Goal: Transaction & Acquisition: Purchase product/service

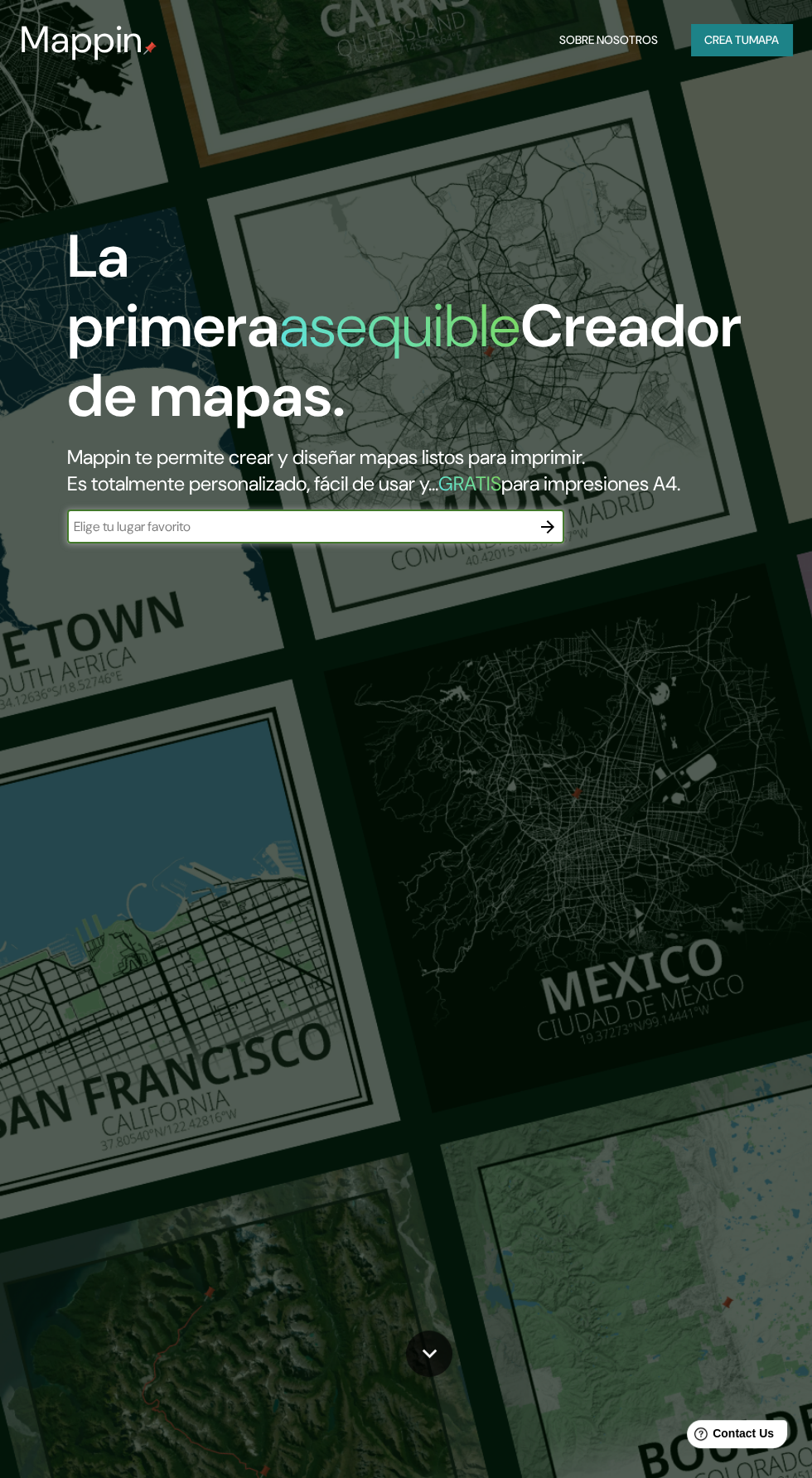
click at [740, 48] on font "Crea tu" at bounding box center [726, 39] width 45 height 21
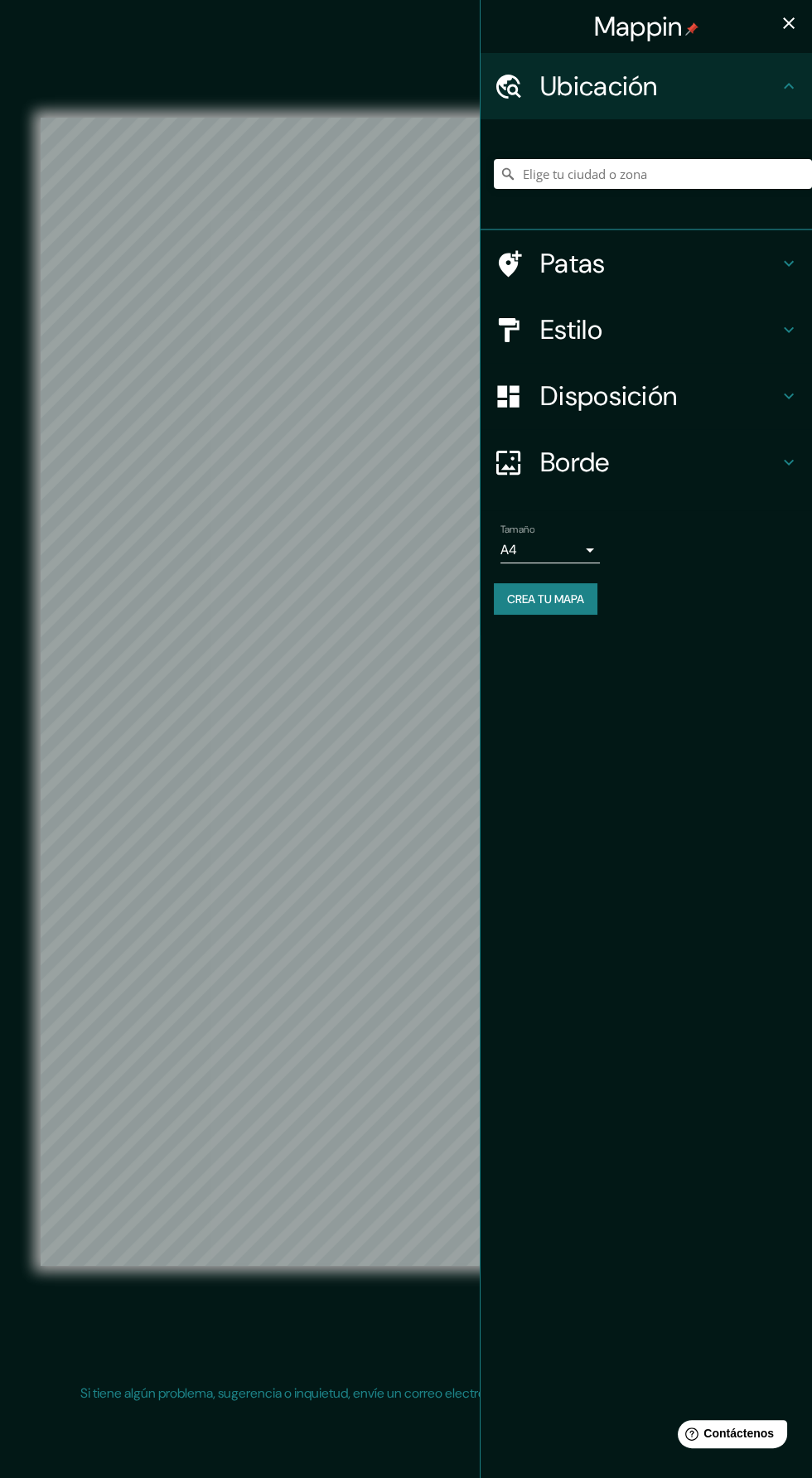
click at [787, 27] on icon "button" at bounding box center [788, 22] width 20 height 20
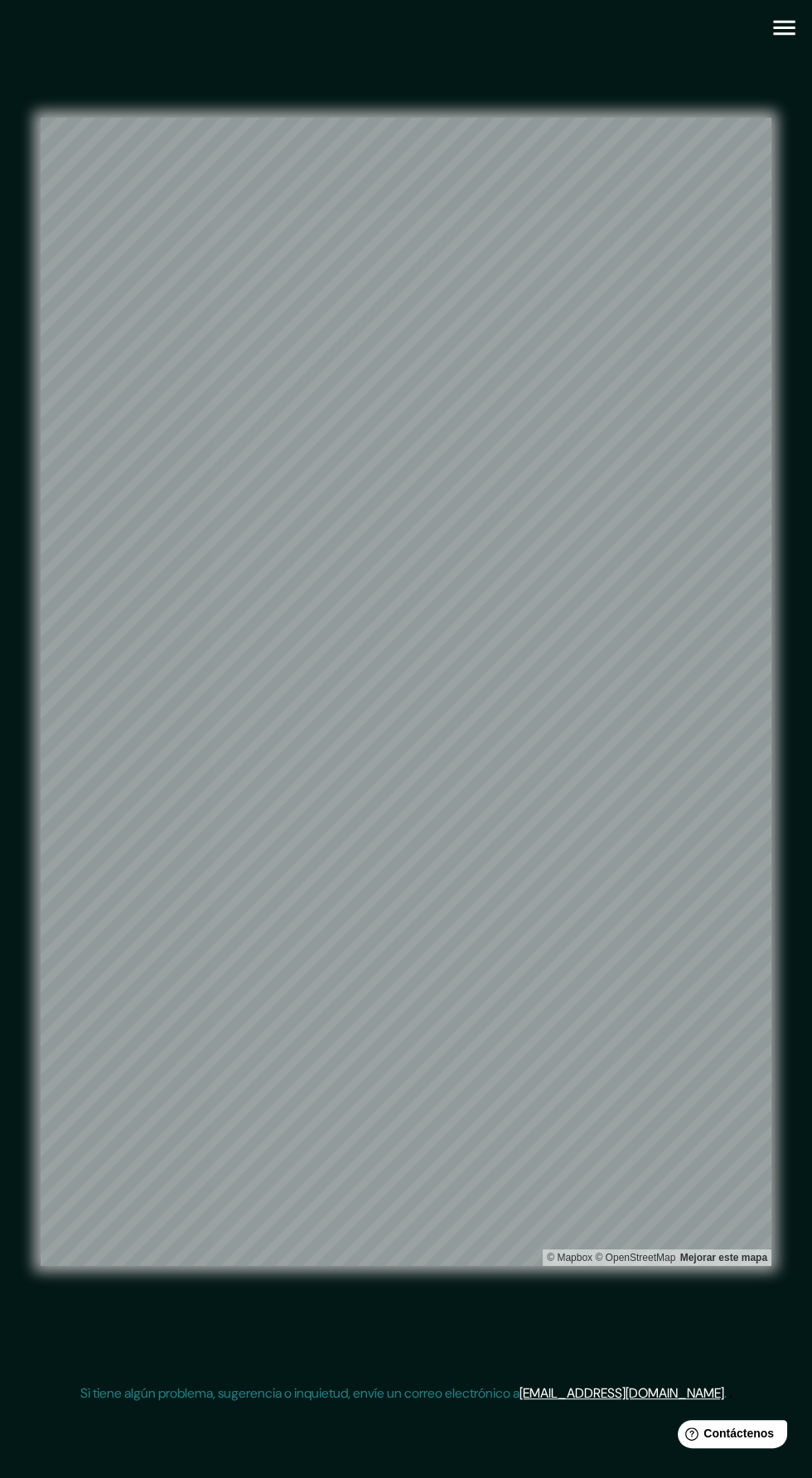
click at [779, 43] on button "button" at bounding box center [783, 27] width 42 height 42
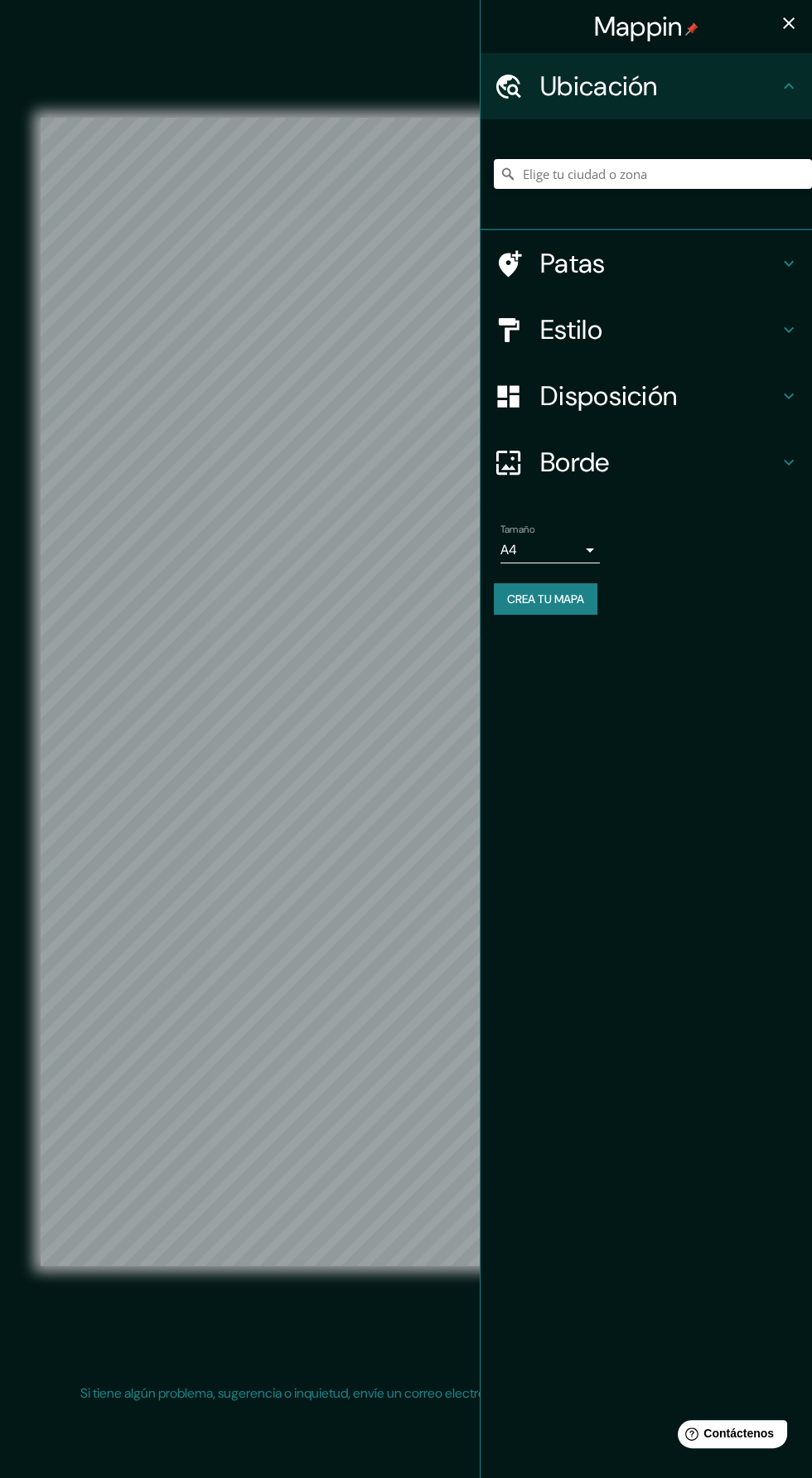
click at [594, 538] on body "Mappin Ubicación Patas Estilo Disposición Borde Elige un borde. Consejo : puede…" at bounding box center [406, 739] width 812 height 1478
click at [574, 606] on li "A3" at bounding box center [550, 615] width 100 height 31
type input "a4"
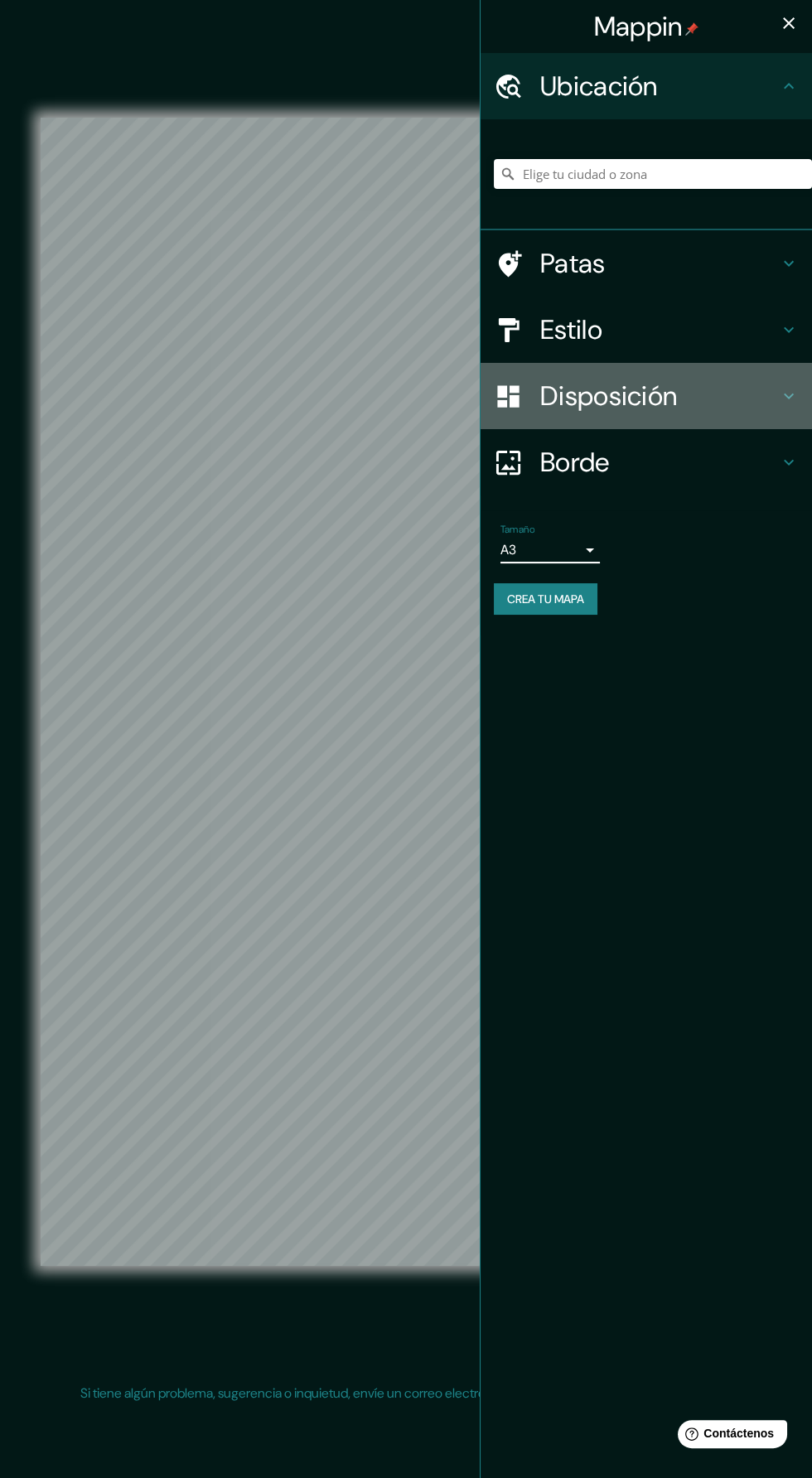
click at [738, 382] on h4 "Disposición" at bounding box center [659, 396] width 239 height 34
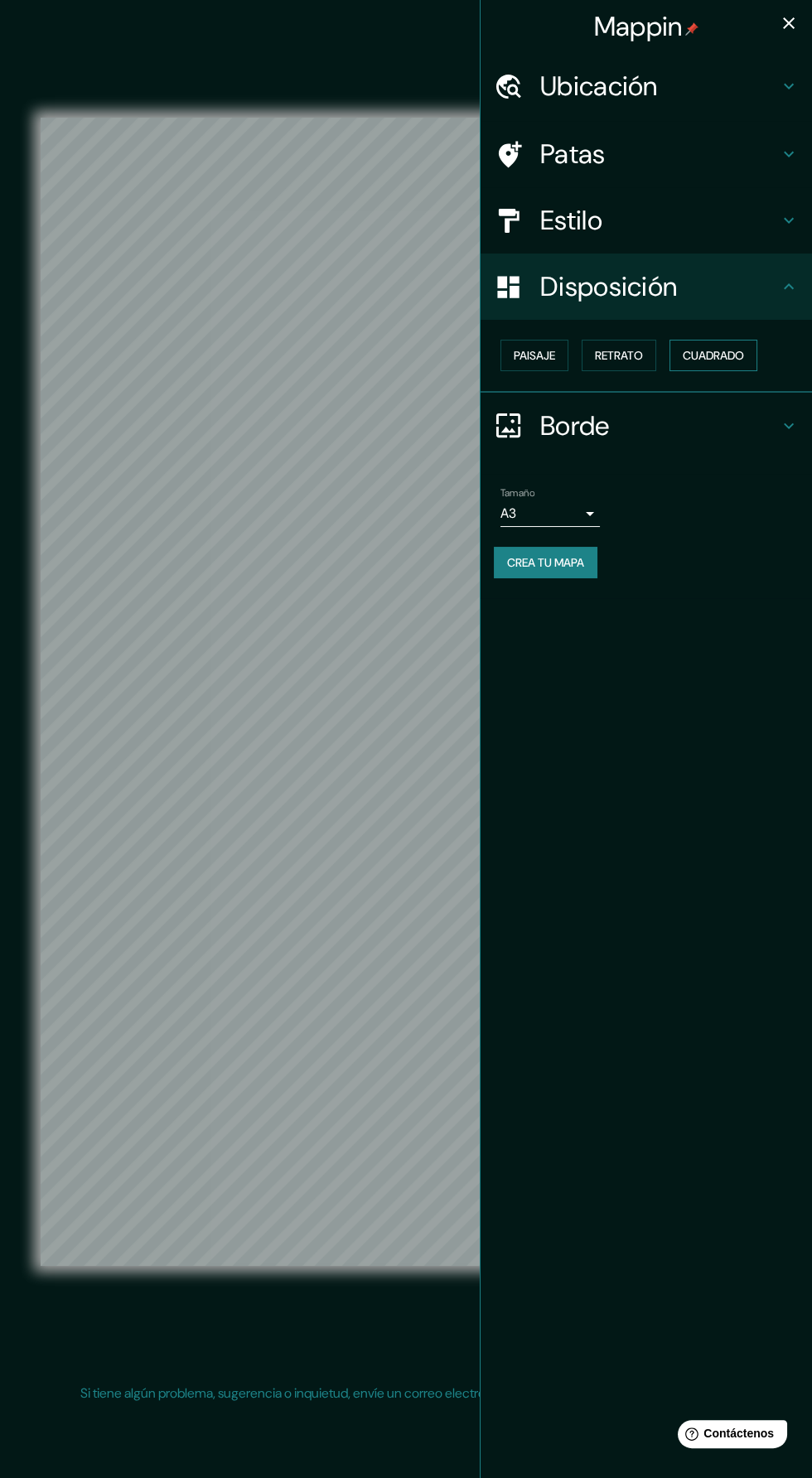
click at [714, 348] on font "Cuadrado" at bounding box center [713, 355] width 62 height 15
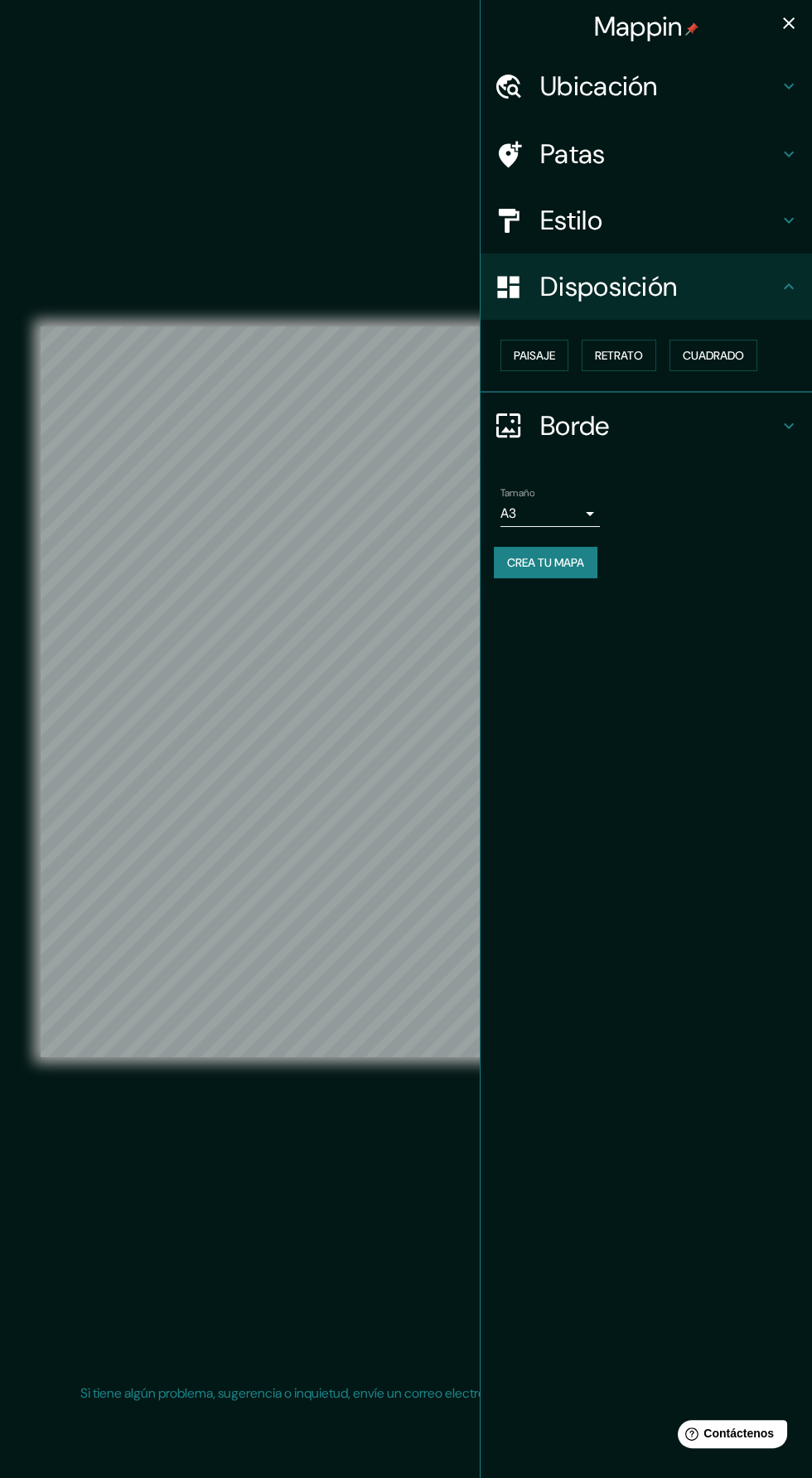
click at [788, 23] on icon "button" at bounding box center [789, 23] width 11 height 11
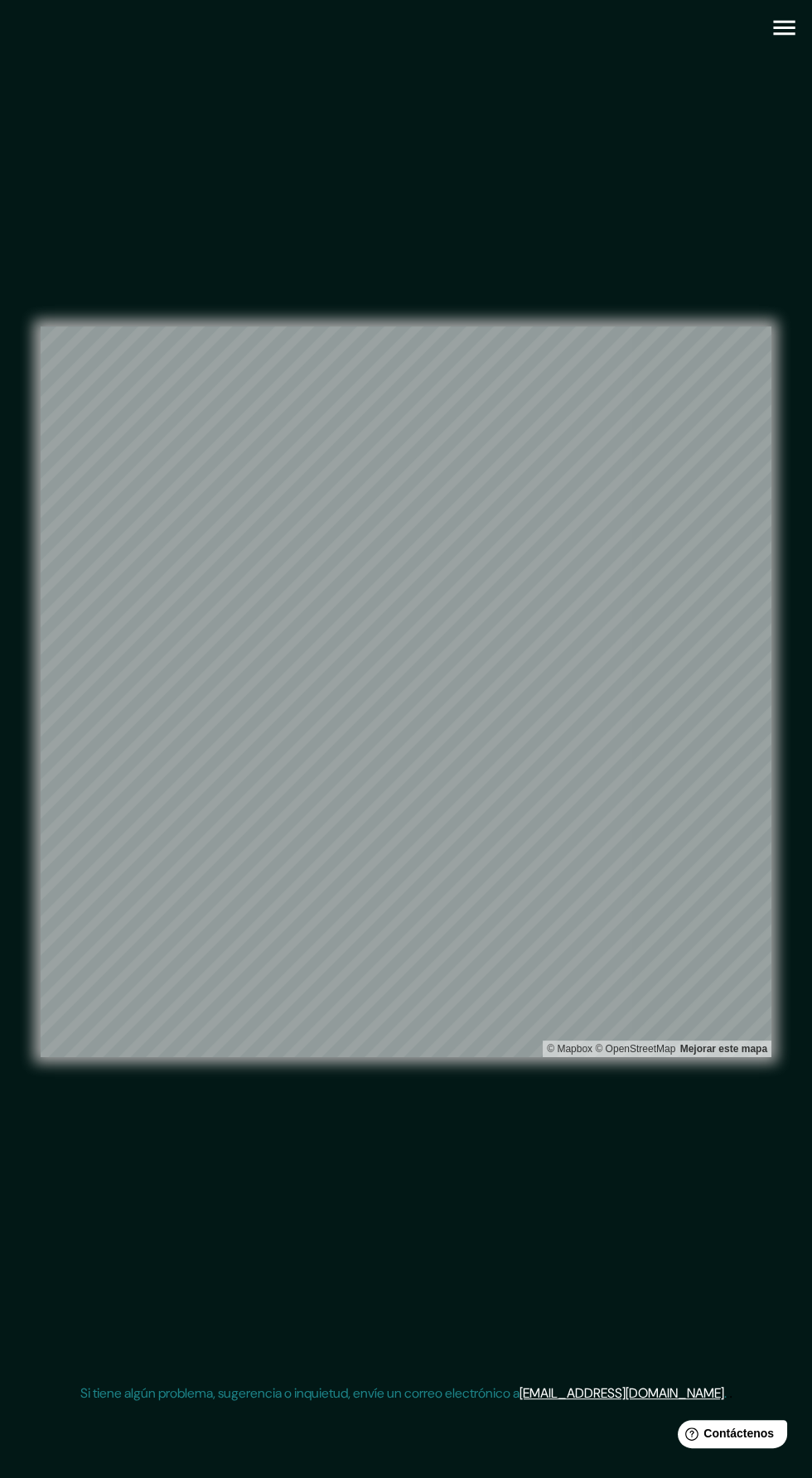
click at [779, 28] on icon "button" at bounding box center [783, 28] width 21 height 15
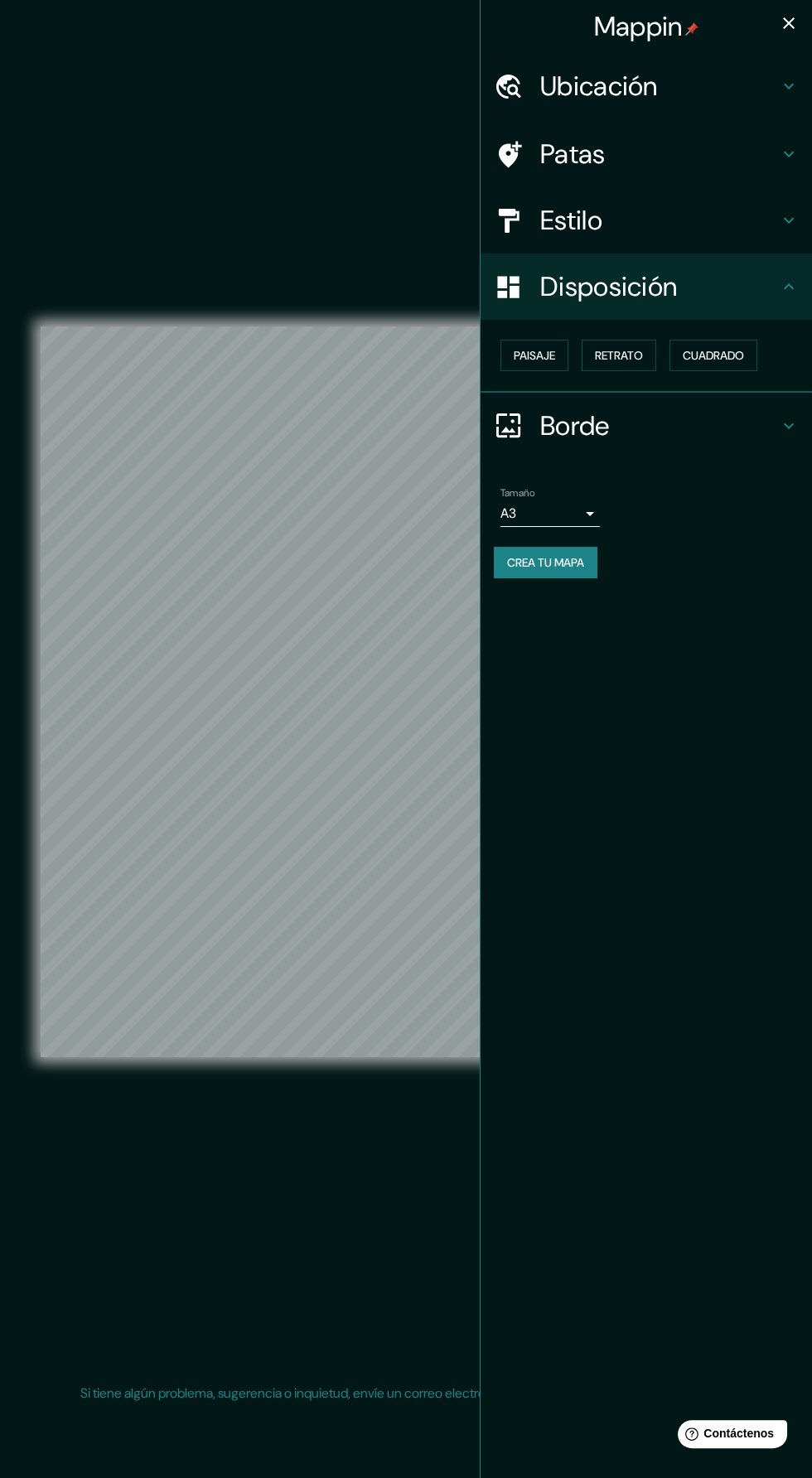
click at [588, 557] on button "Crea tu mapa" at bounding box center [545, 562] width 103 height 32
click at [365, 1173] on div "© Mapbox © OpenStreetMap Mejorar este mapa" at bounding box center [406, 691] width 731 height 1331
click at [779, 25] on icon "button" at bounding box center [788, 22] width 20 height 20
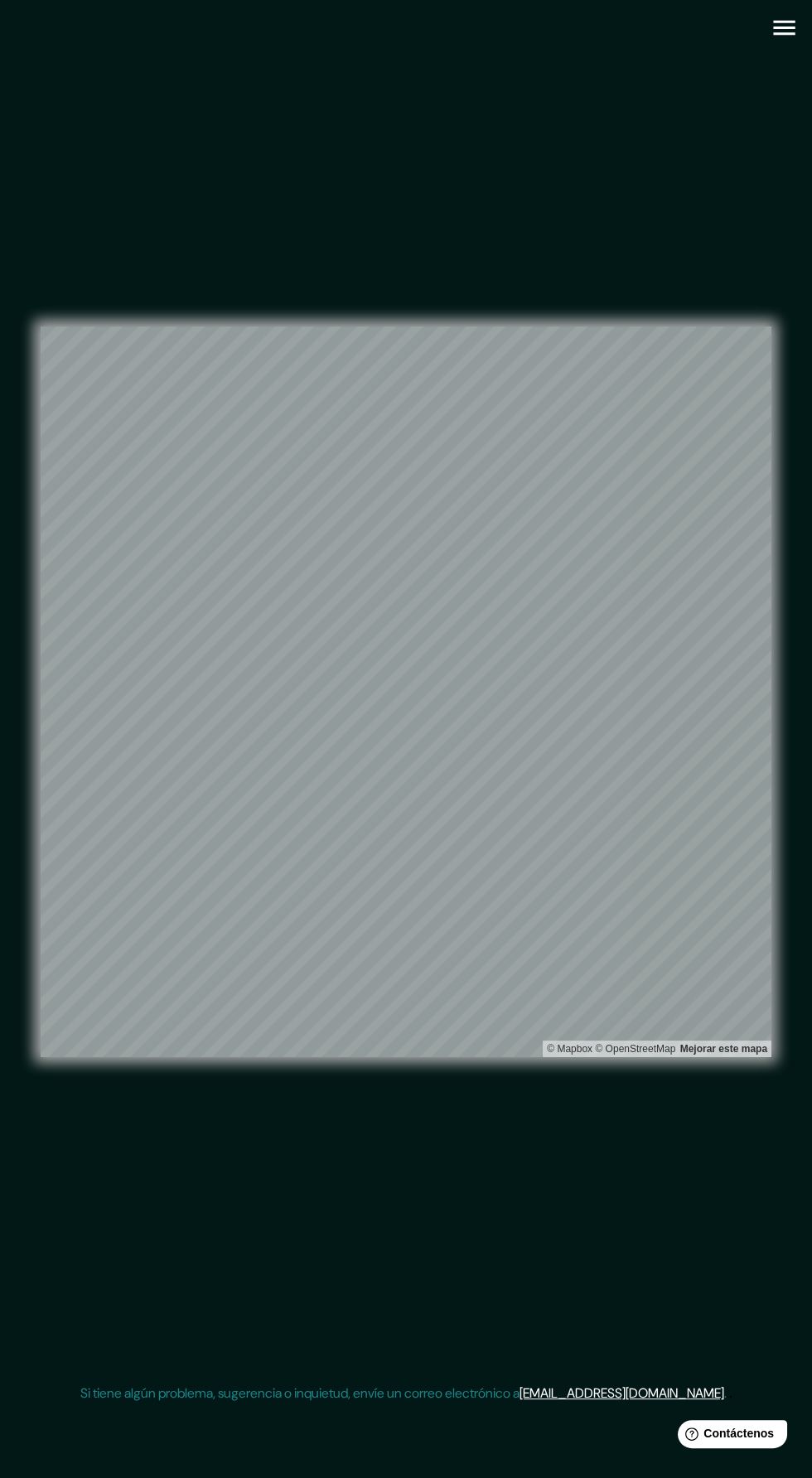
click at [781, 27] on icon "button" at bounding box center [783, 28] width 21 height 15
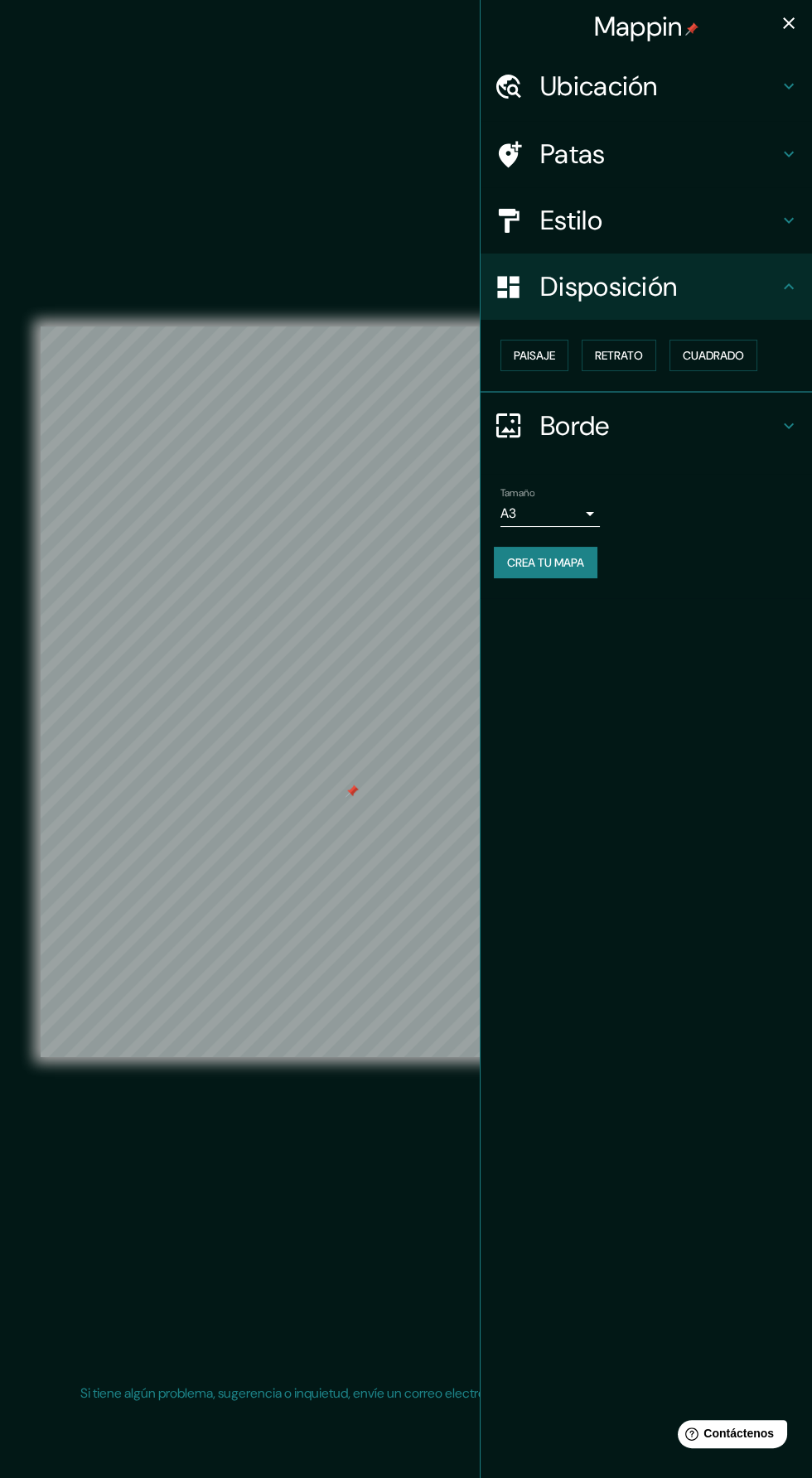
click at [780, 21] on icon "button" at bounding box center [788, 22] width 20 height 20
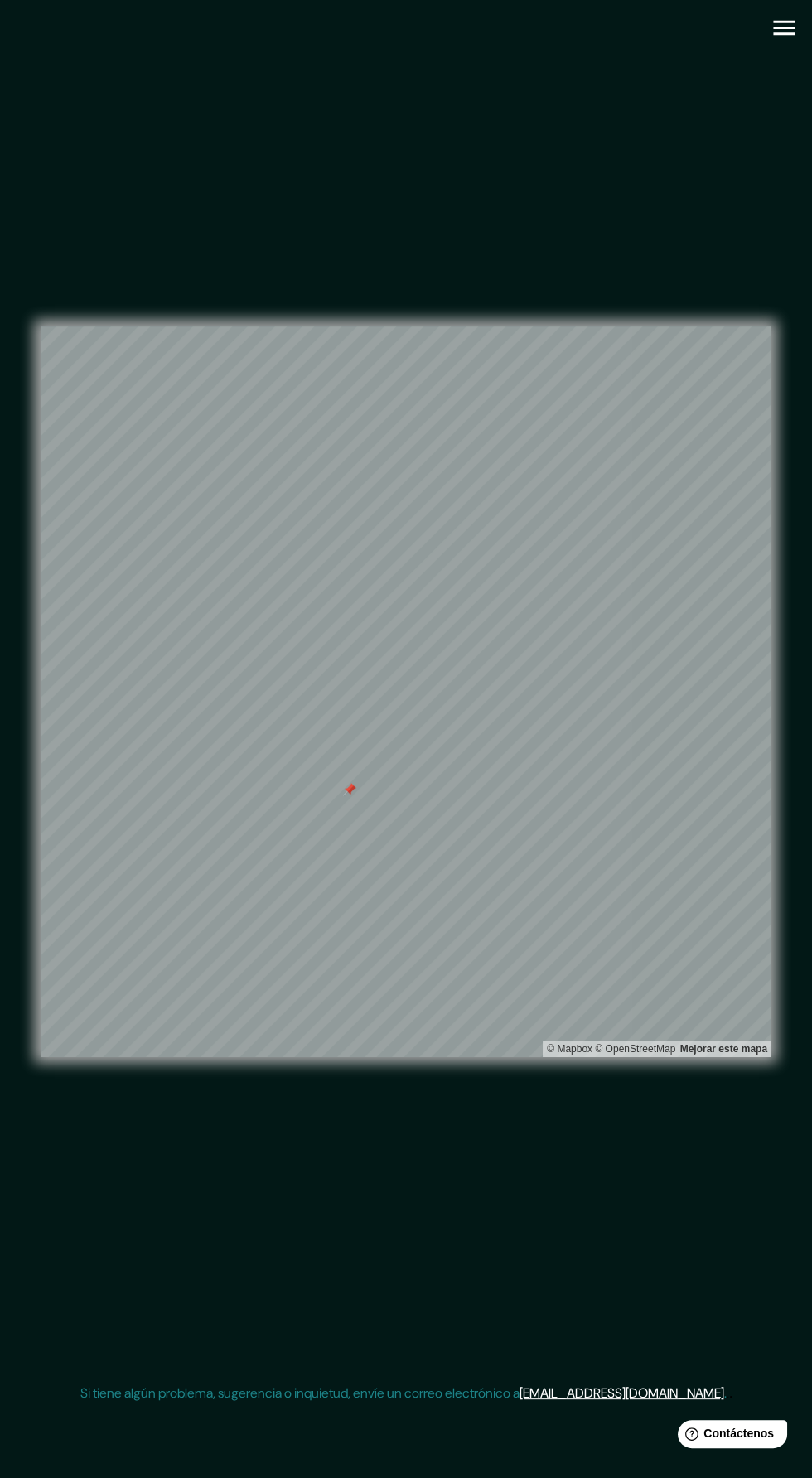
click at [783, 27] on icon "button" at bounding box center [783, 28] width 21 height 15
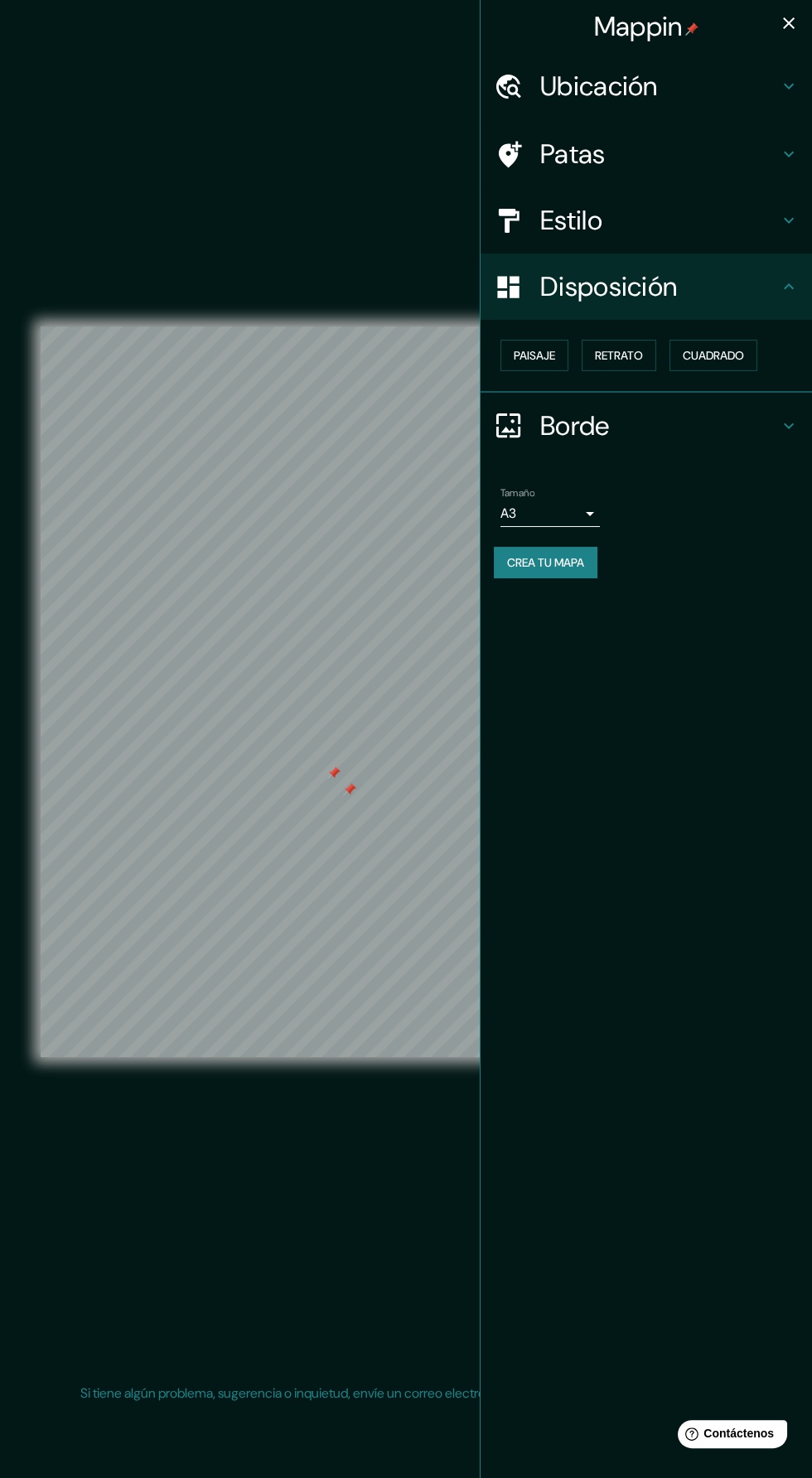
click at [348, 796] on div at bounding box center [350, 790] width 13 height 13
click at [337, 780] on div at bounding box center [334, 773] width 13 height 13
click at [577, 556] on font "Crea tu mapa" at bounding box center [545, 562] width 77 height 15
click at [749, 26] on div "Mappin" at bounding box center [645, 26] width 331 height 53
click at [788, 23] on icon "button" at bounding box center [789, 23] width 11 height 11
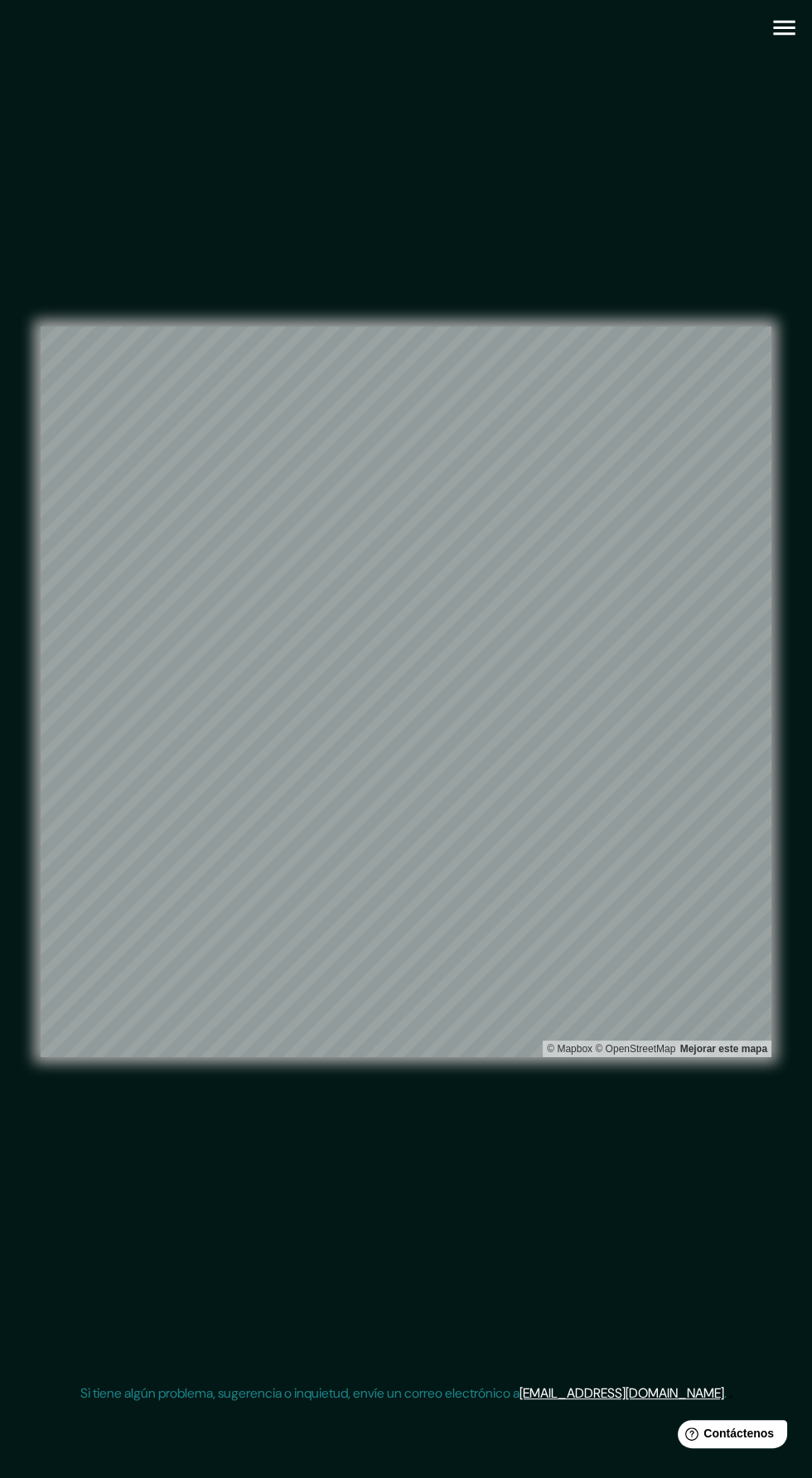
click at [778, 27] on icon "button" at bounding box center [783, 28] width 21 height 15
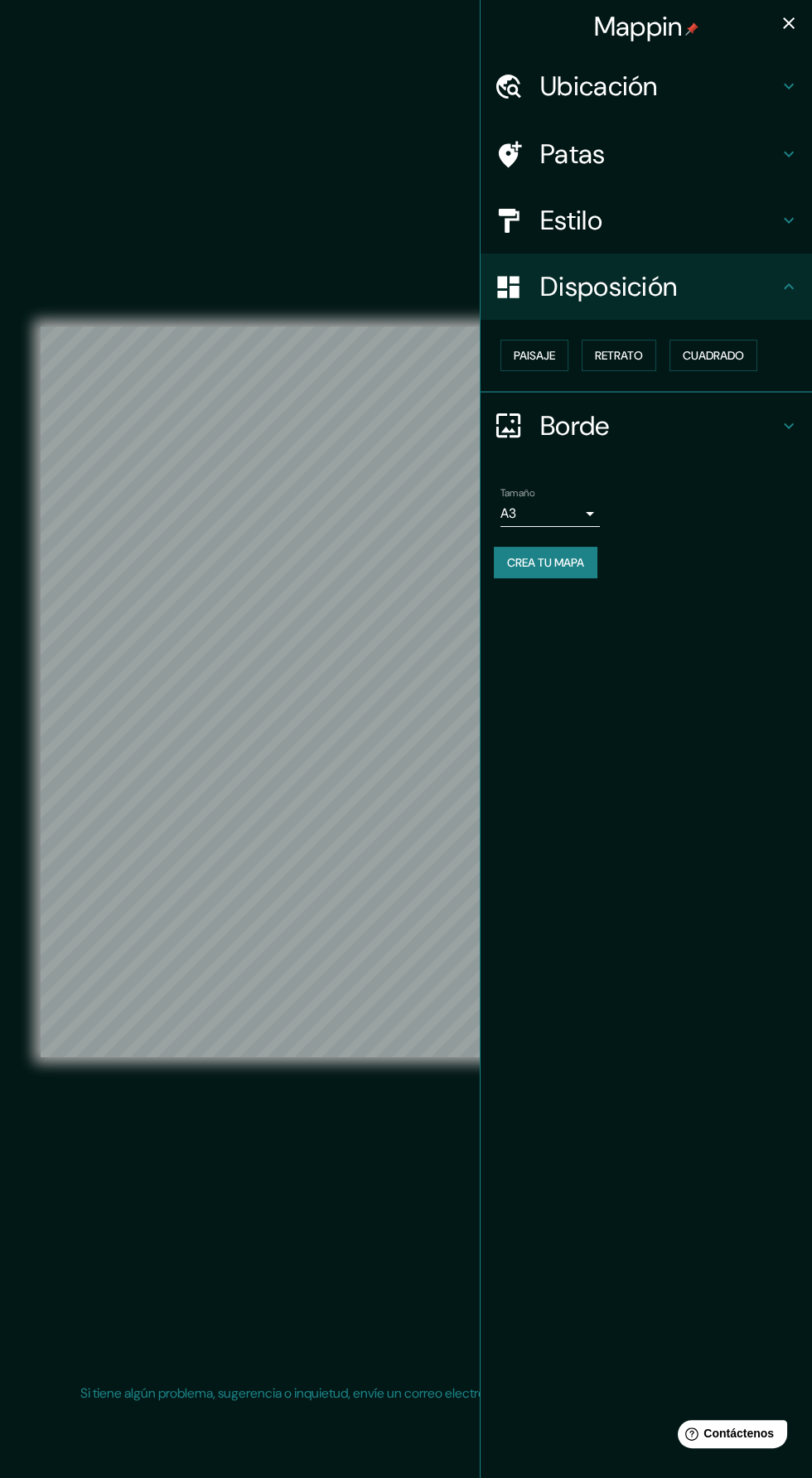
click at [585, 549] on button "Crea tu mapa" at bounding box center [545, 562] width 103 height 32
click at [779, 26] on icon "button" at bounding box center [788, 22] width 20 height 20
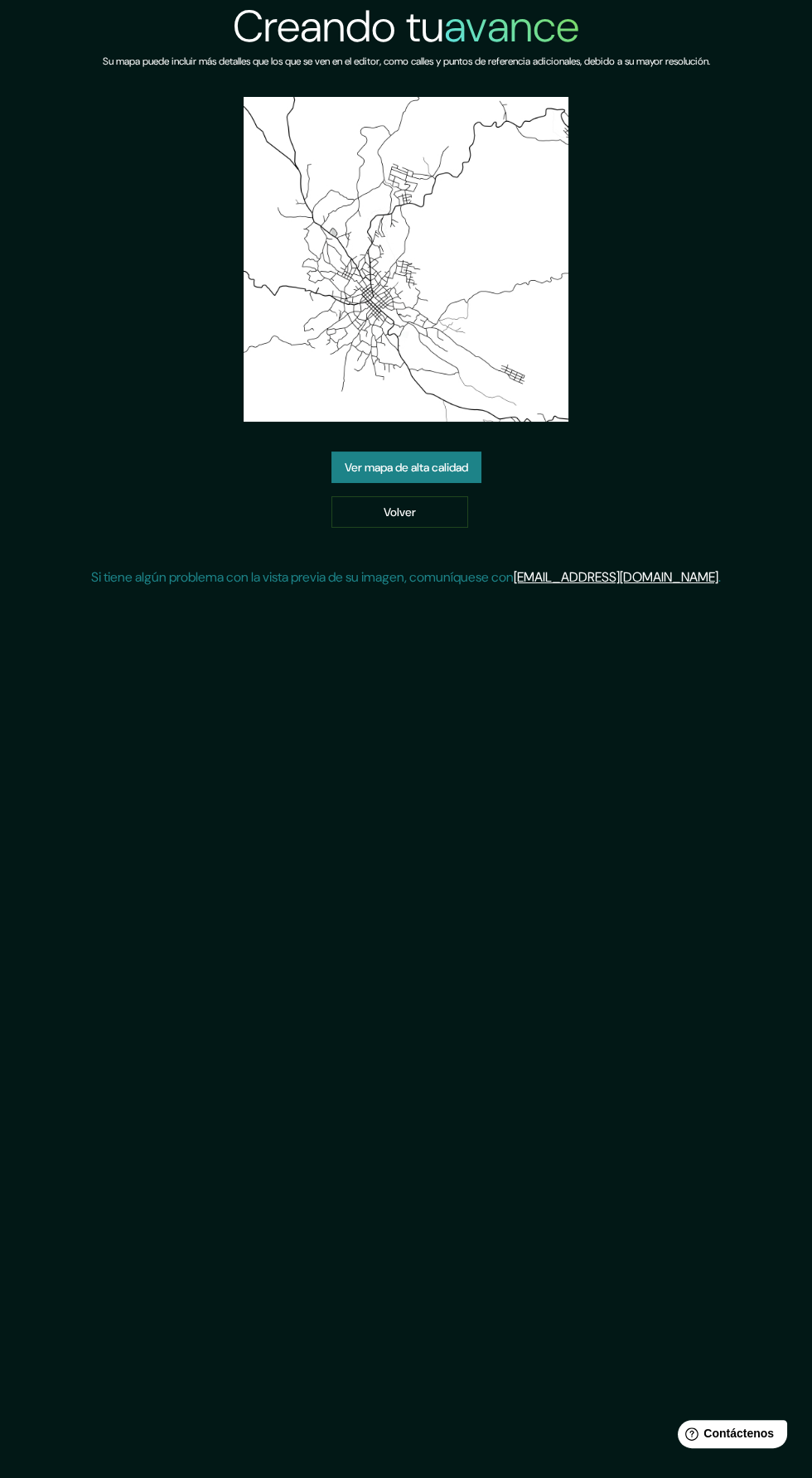
click at [463, 474] on font "Ver mapa de alta calidad" at bounding box center [406, 467] width 123 height 21
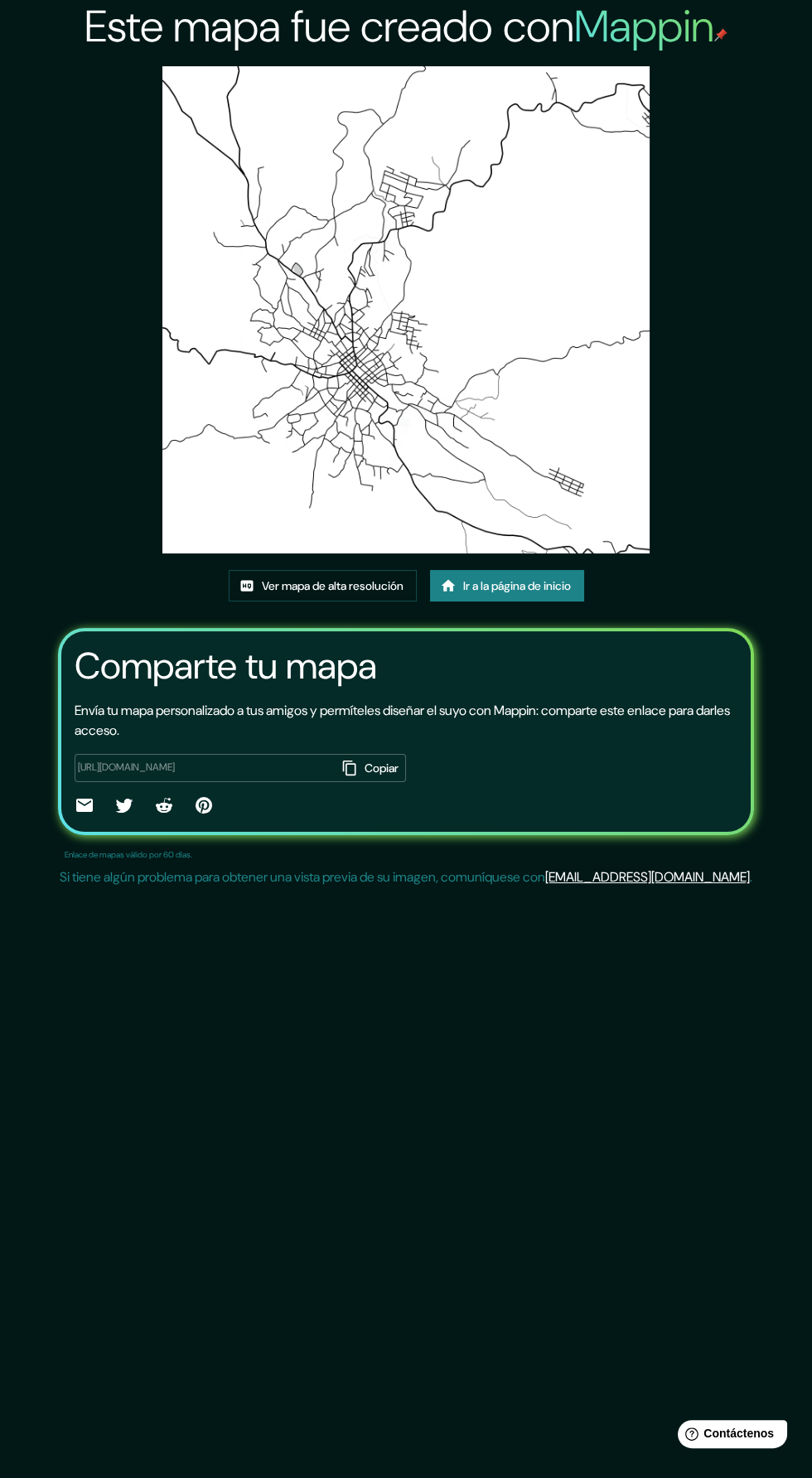
click at [590, 481] on img at bounding box center [406, 310] width 487 height 487
click at [363, 585] on font "Ver mapa de alta resolución" at bounding box center [333, 586] width 142 height 15
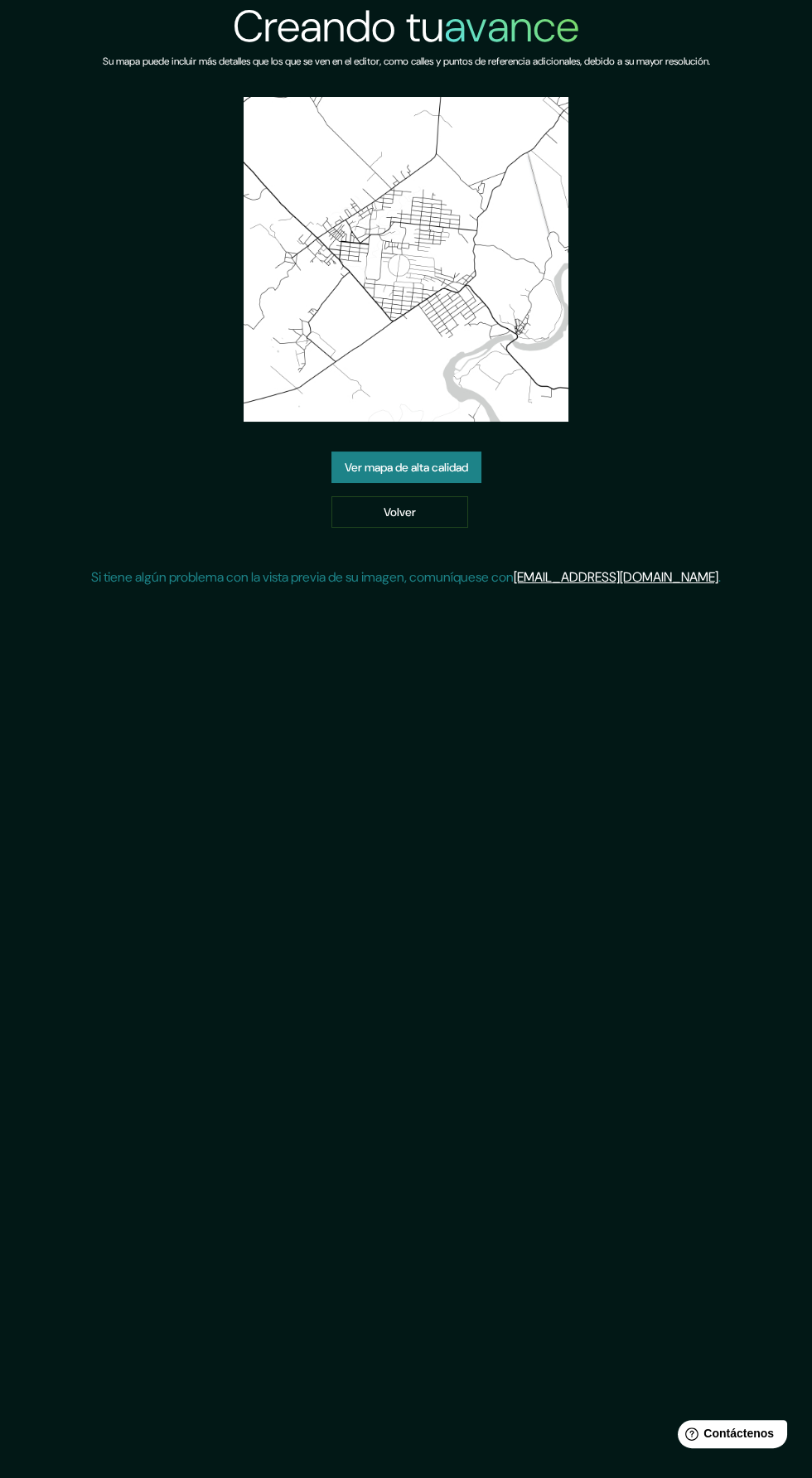
click at [477, 455] on link "Ver mapa de alta calidad" at bounding box center [406, 467] width 150 height 32
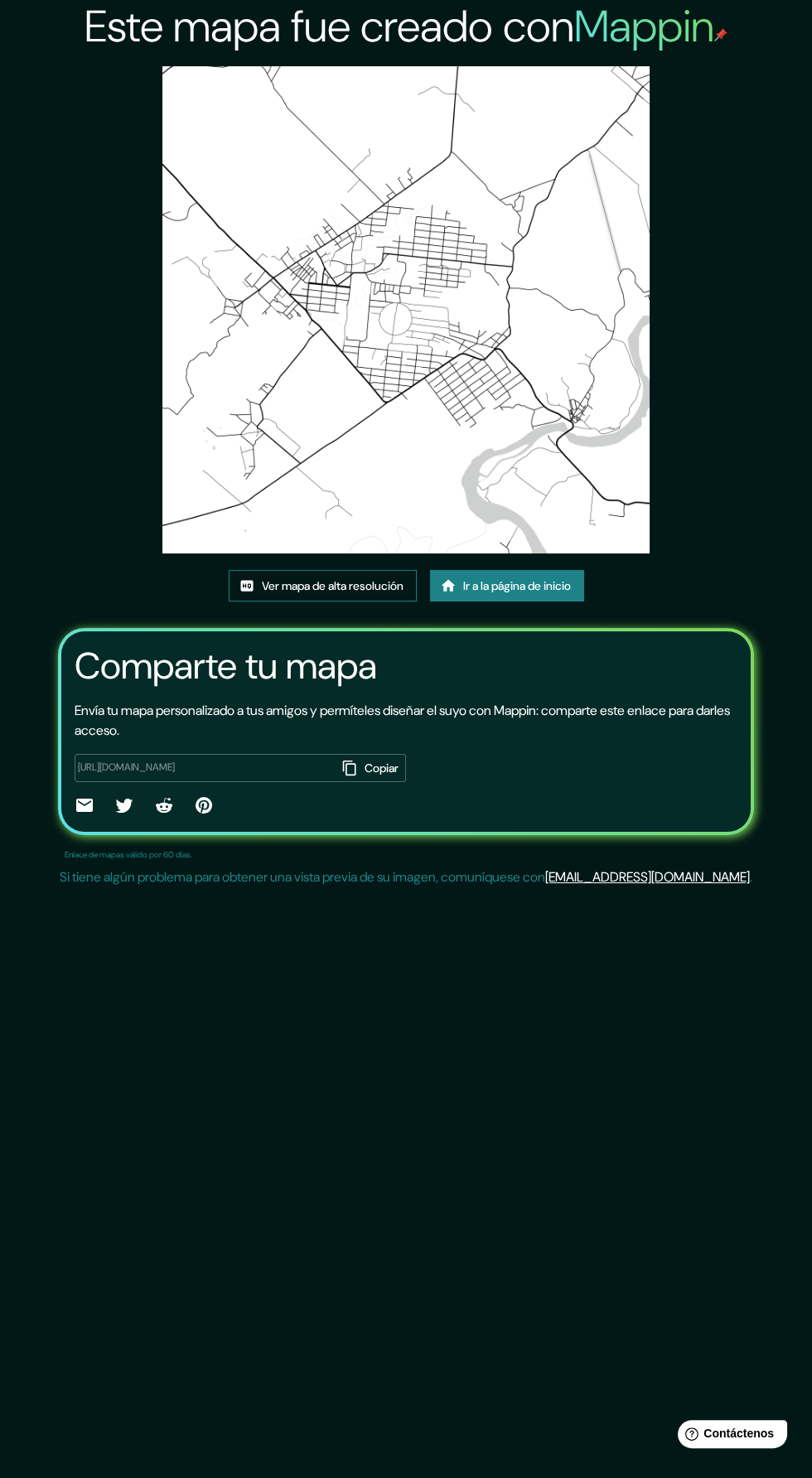
click at [360, 593] on font "Ver mapa de alta resolución" at bounding box center [333, 586] width 142 height 21
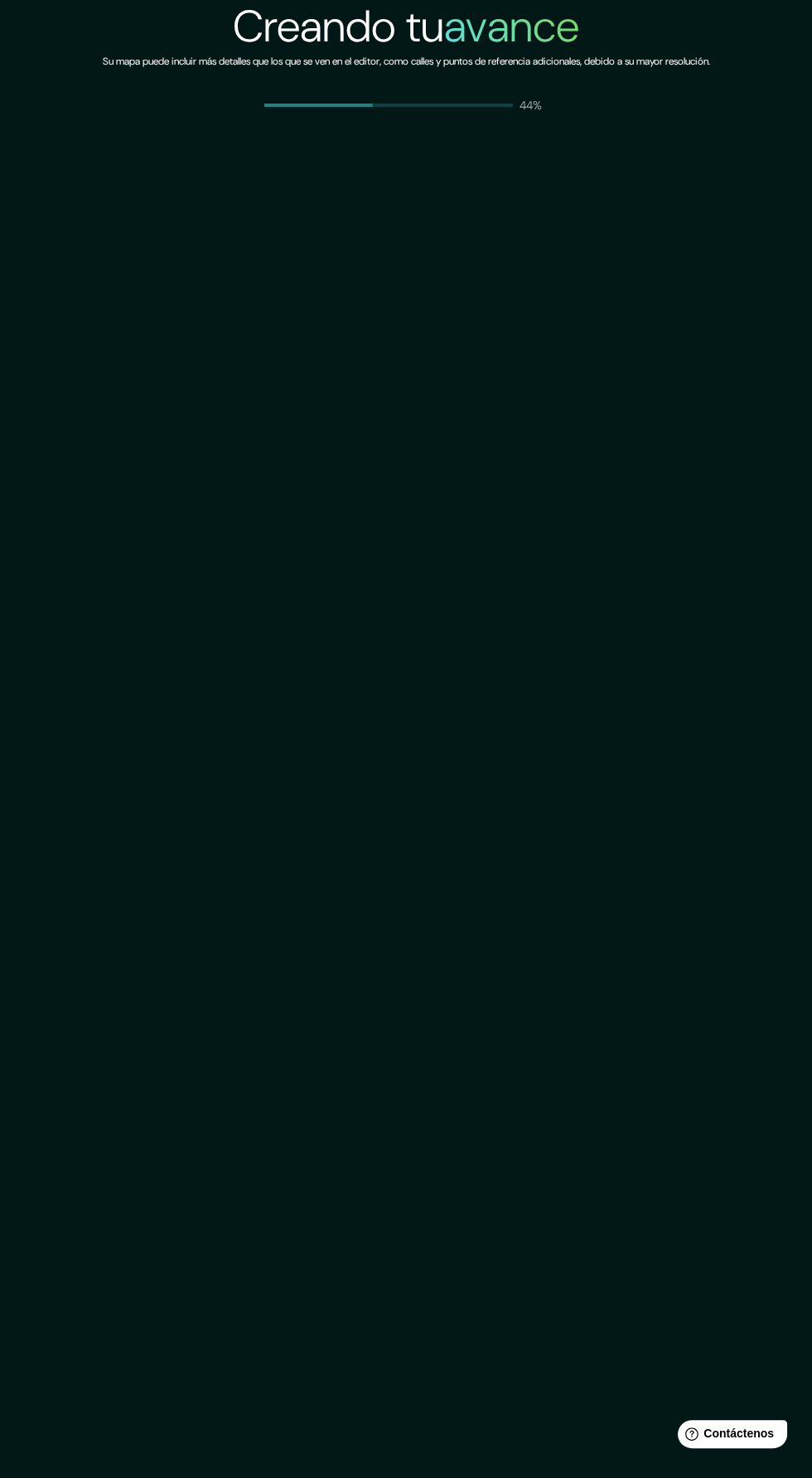
click at [89, 761] on div "Creando tu avance Su mapa puede incluir más detalles que los que se ven en el e…" at bounding box center [406, 739] width 812 height 1478
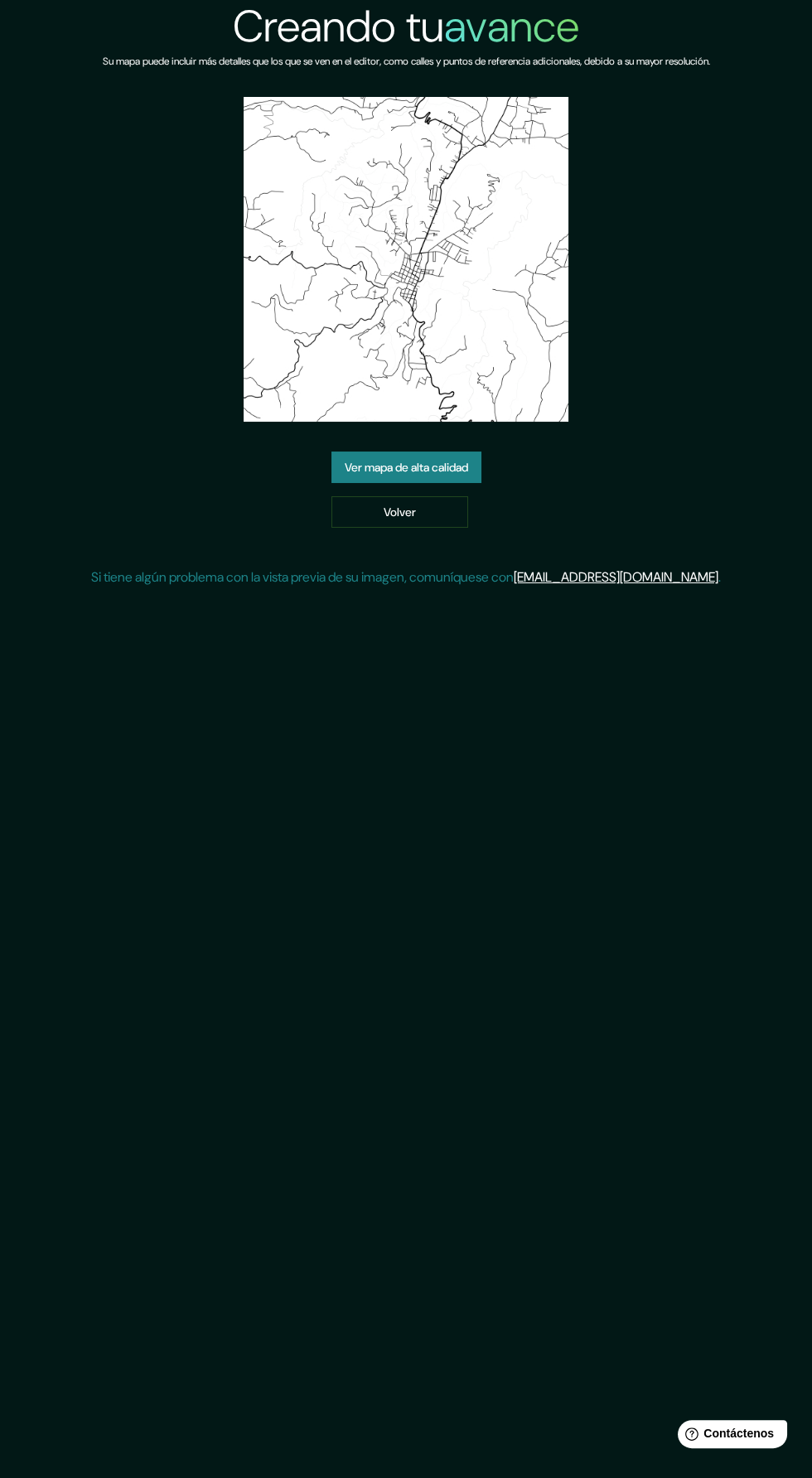
click at [440, 458] on font "Ver mapa de alta calidad" at bounding box center [406, 467] width 123 height 21
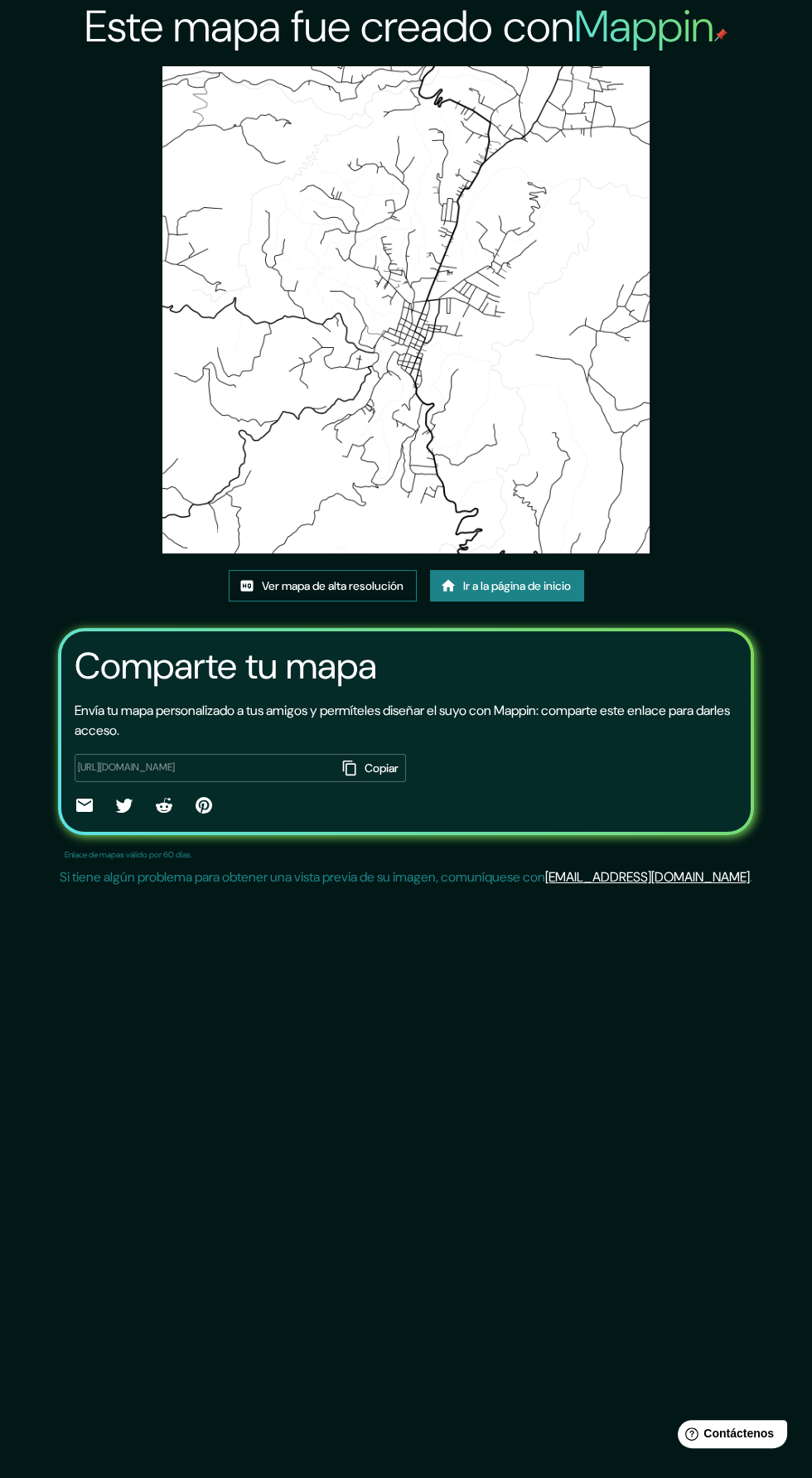
click at [269, 589] on font "Ver mapa de alta resolución" at bounding box center [333, 586] width 142 height 15
